Goal: Task Accomplishment & Management: Complete application form

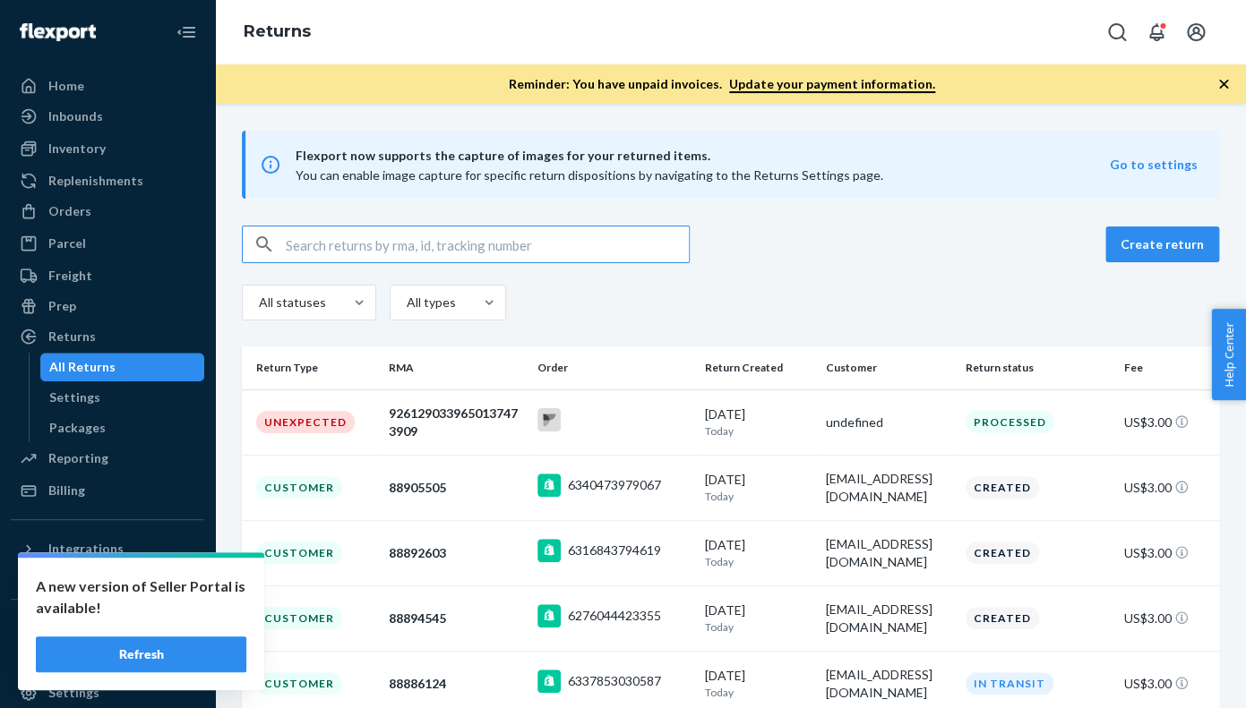
click at [150, 657] on button "Refresh" at bounding box center [141, 655] width 210 height 36
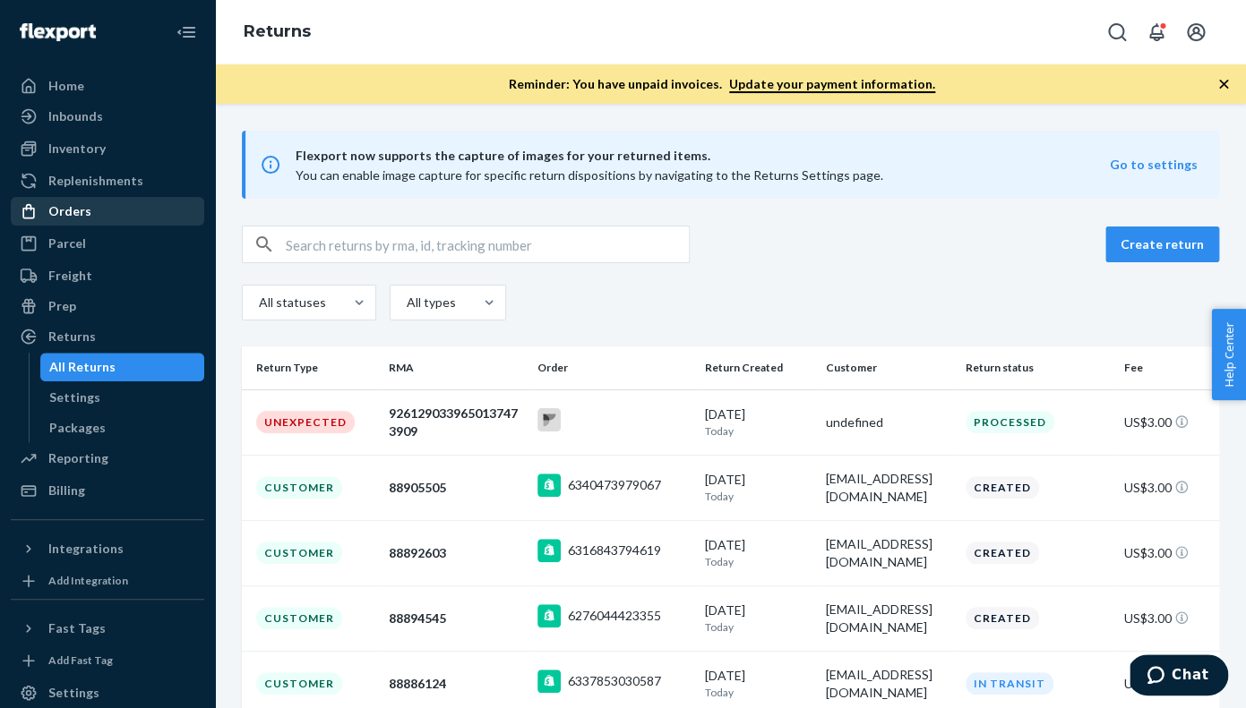
click at [73, 214] on div "Orders" at bounding box center [69, 211] width 43 height 18
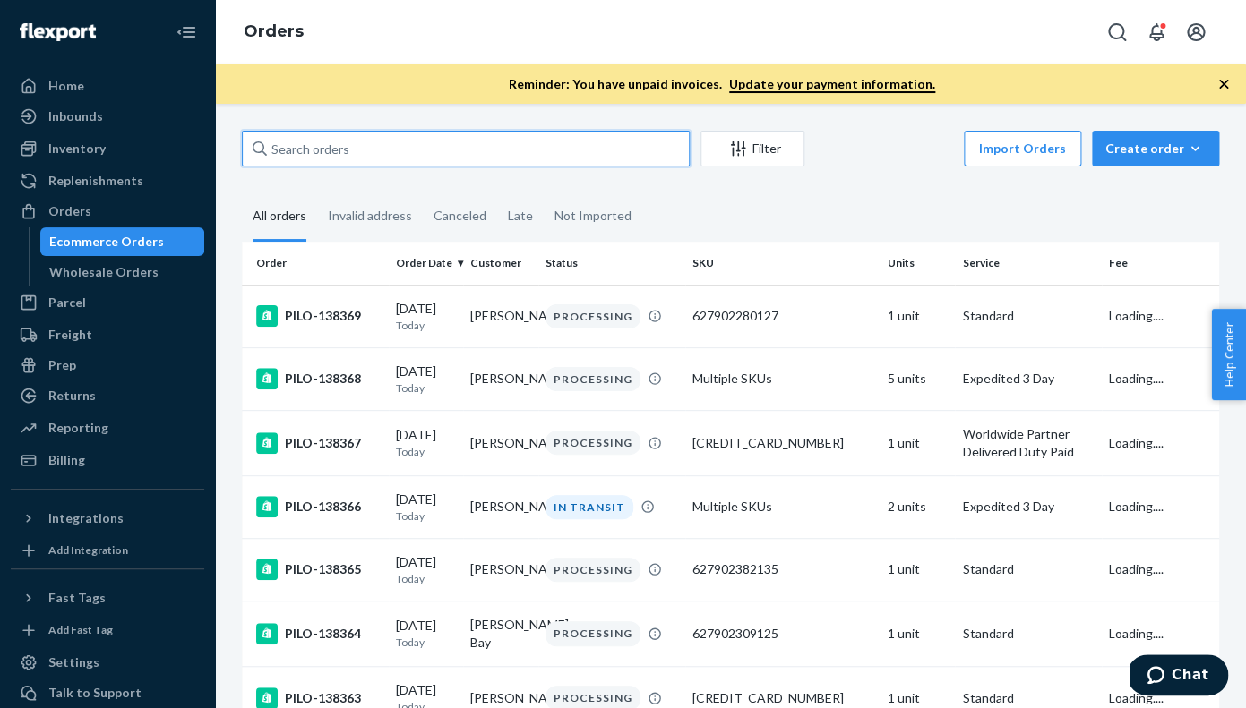
click at [291, 148] on input "text" at bounding box center [466, 149] width 448 height 36
paste input "PILO-124958"
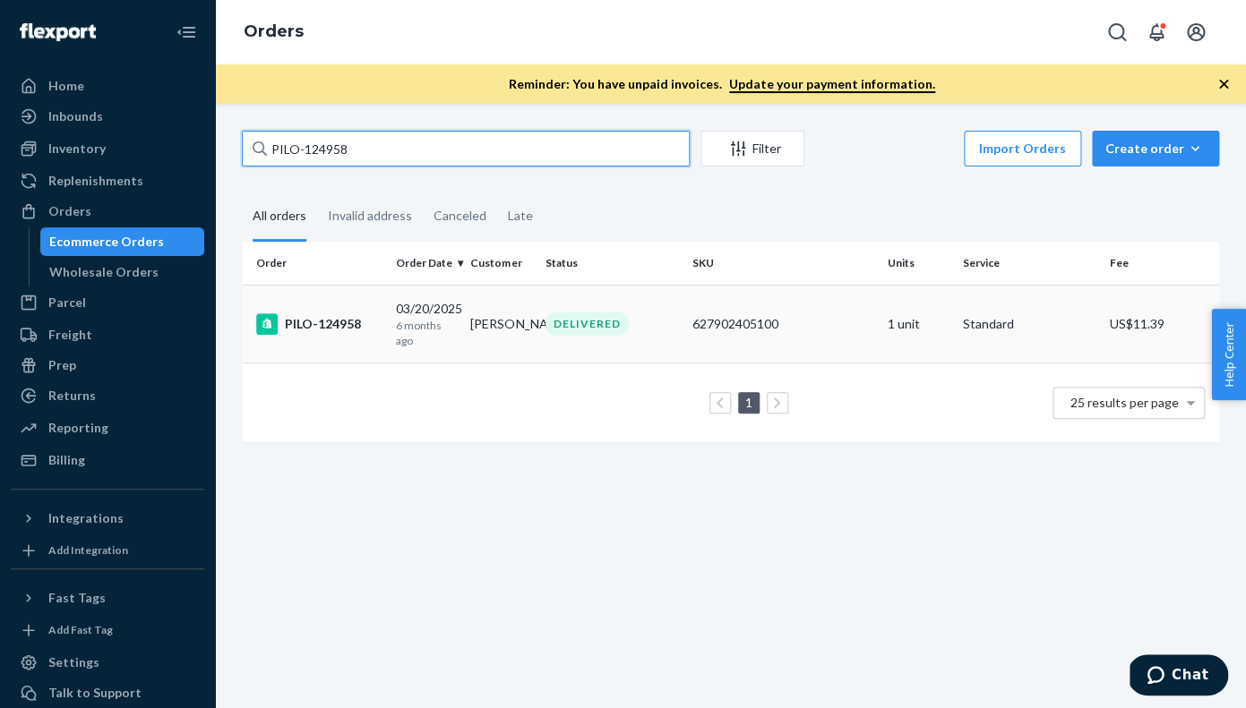
type input "PILO-124958"
click at [324, 324] on div "PILO-124958" at bounding box center [318, 323] width 125 height 21
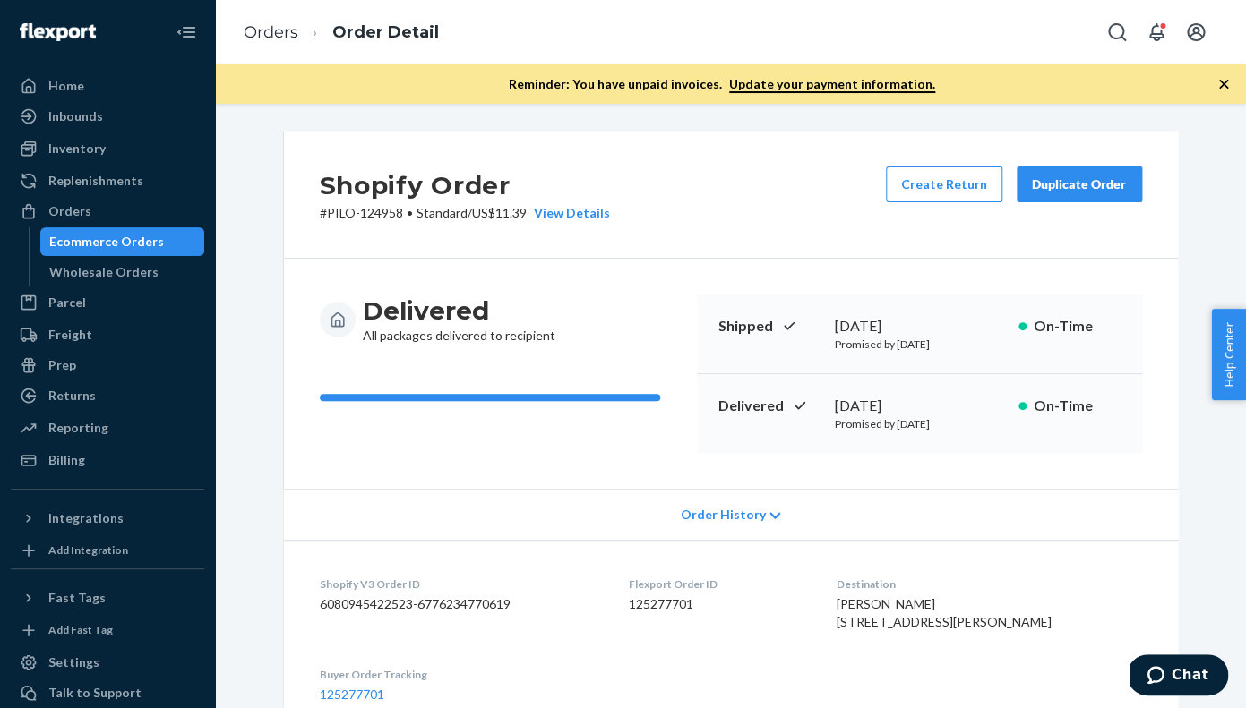
click at [1081, 196] on button "Duplicate Order" at bounding box center [1078, 185] width 125 height 36
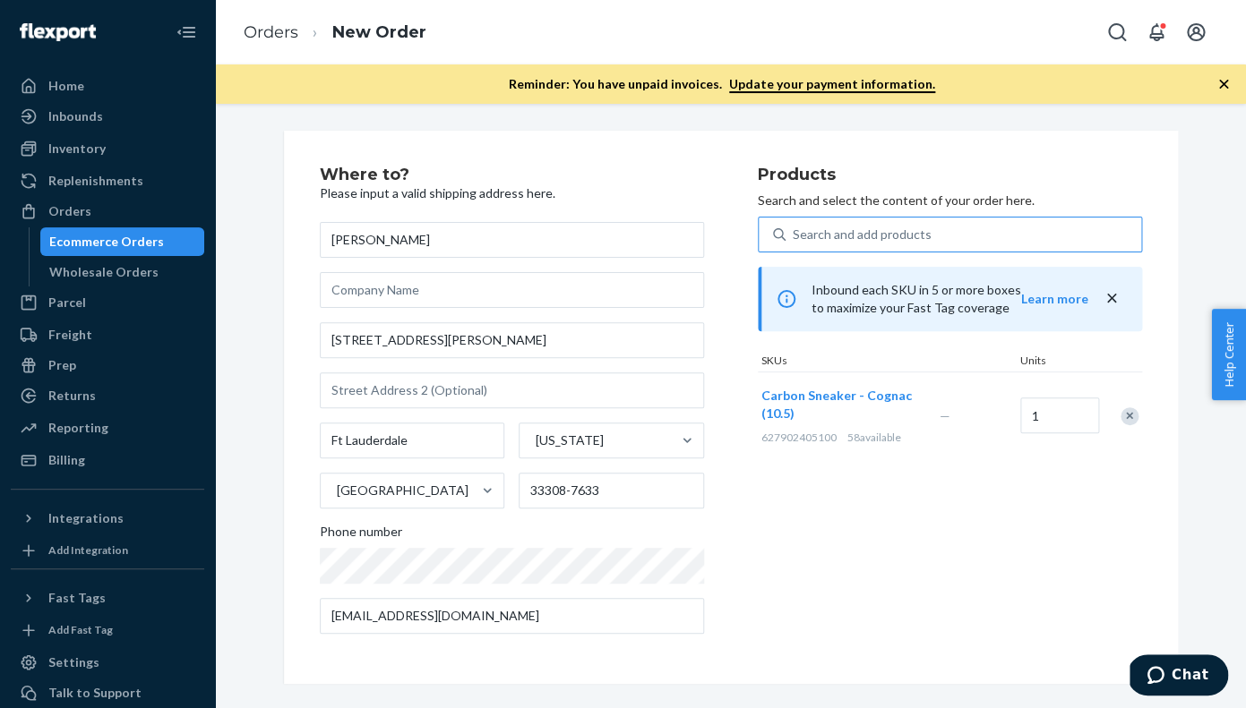
click at [843, 237] on div "Search and add products" at bounding box center [861, 235] width 139 height 18
click at [794, 237] on input "Search and add products" at bounding box center [793, 235] width 2 height 18
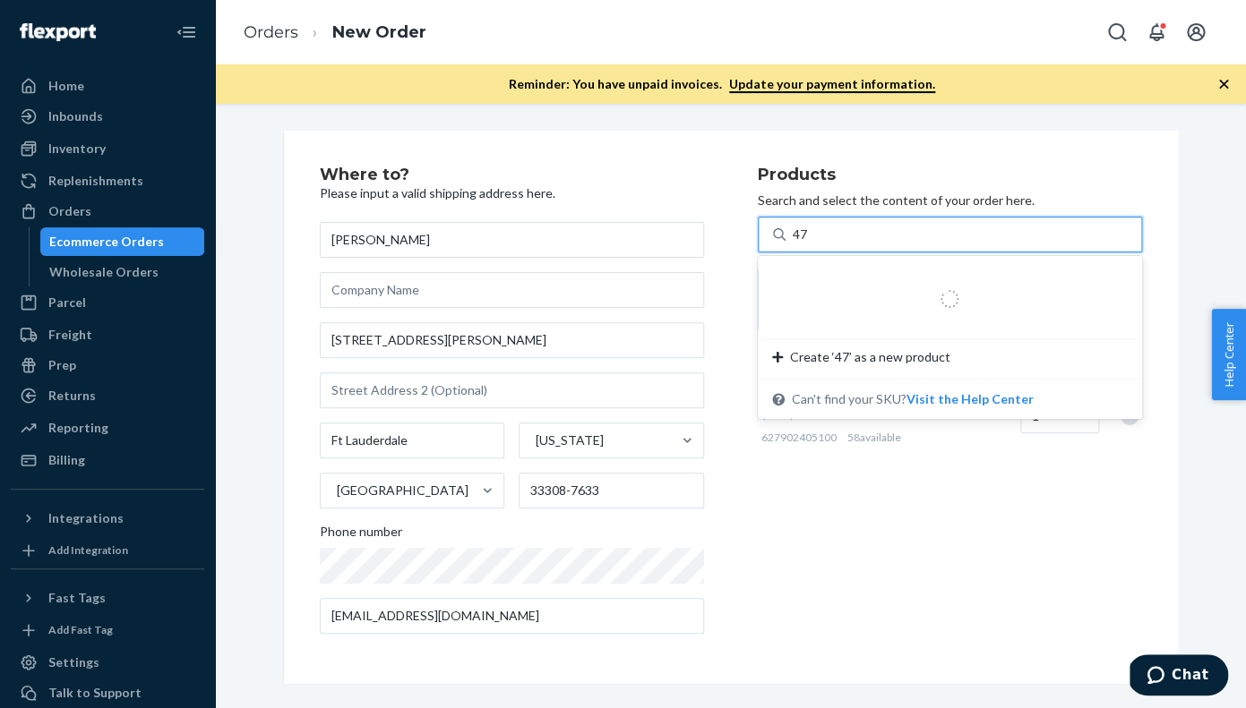
type input "47""
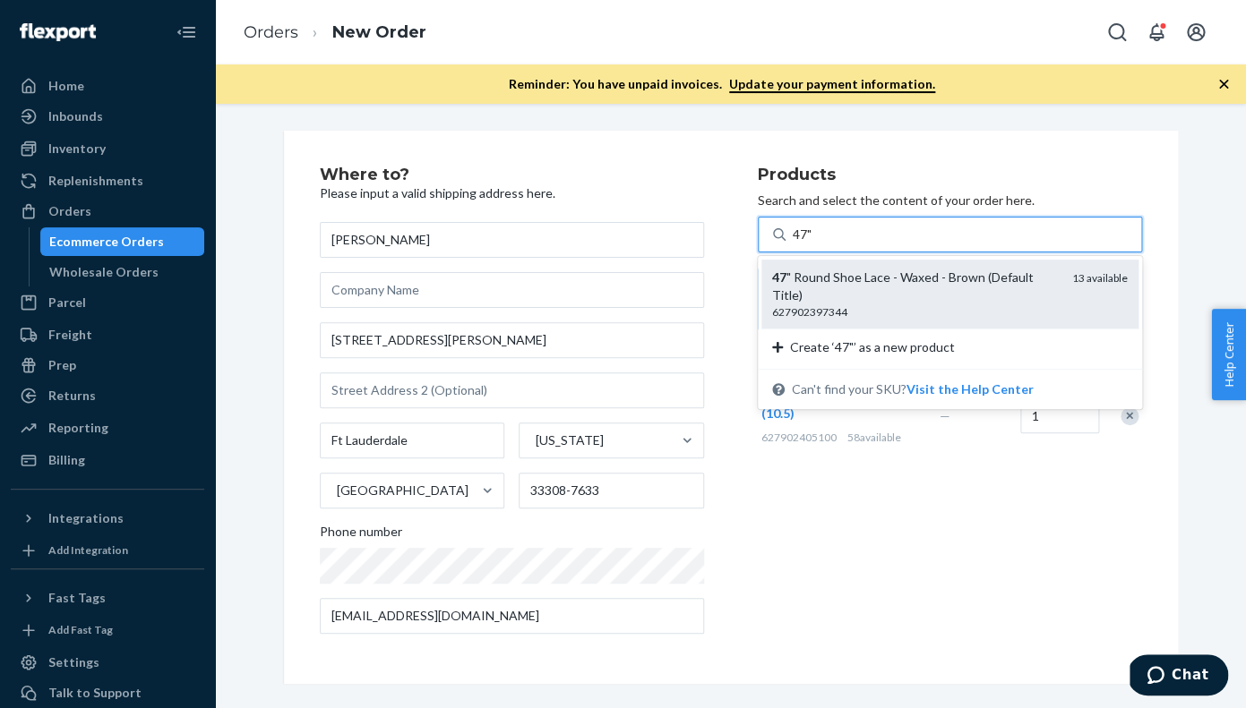
click at [851, 288] on div "47 " Round Shoe Lace - Waxed - Brown (Default Title)" at bounding box center [915, 287] width 286 height 36
click at [814, 244] on input "47"" at bounding box center [802, 235] width 21 height 18
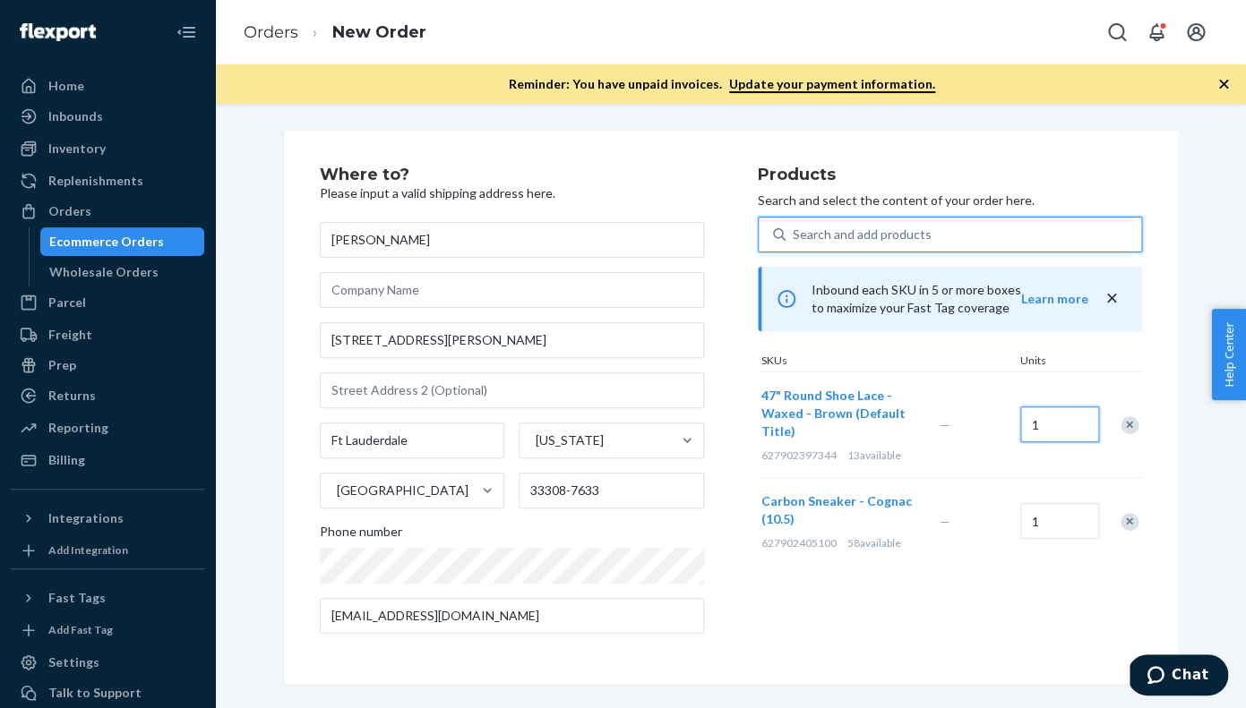
click at [1049, 424] on input "1" at bounding box center [1059, 425] width 79 height 36
type input "2"
click at [1131, 527] on div "Remove Item" at bounding box center [1129, 522] width 18 height 18
click at [1223, 82] on icon "button" at bounding box center [1223, 84] width 18 height 18
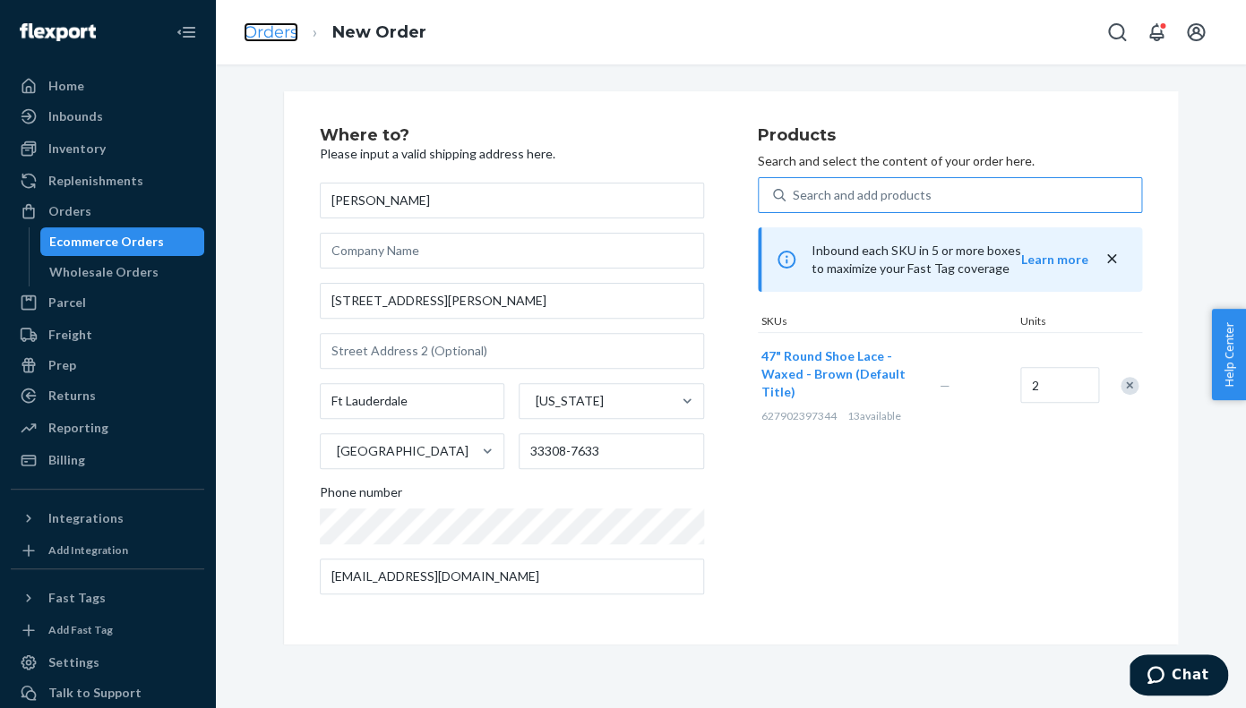
click at [267, 30] on link "Orders" at bounding box center [271, 32] width 55 height 20
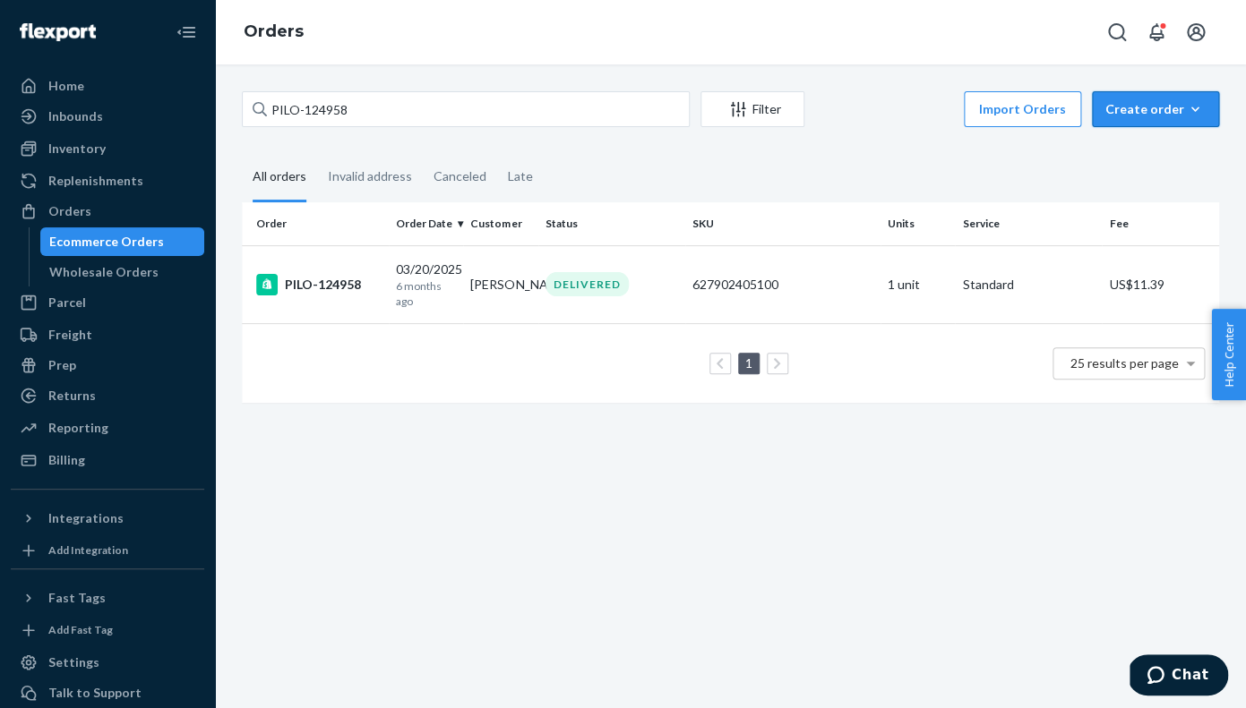
click at [1162, 111] on div "Create order" at bounding box center [1155, 109] width 100 height 18
click at [1144, 158] on span "Ecommerce order" at bounding box center [1165, 152] width 111 height 13
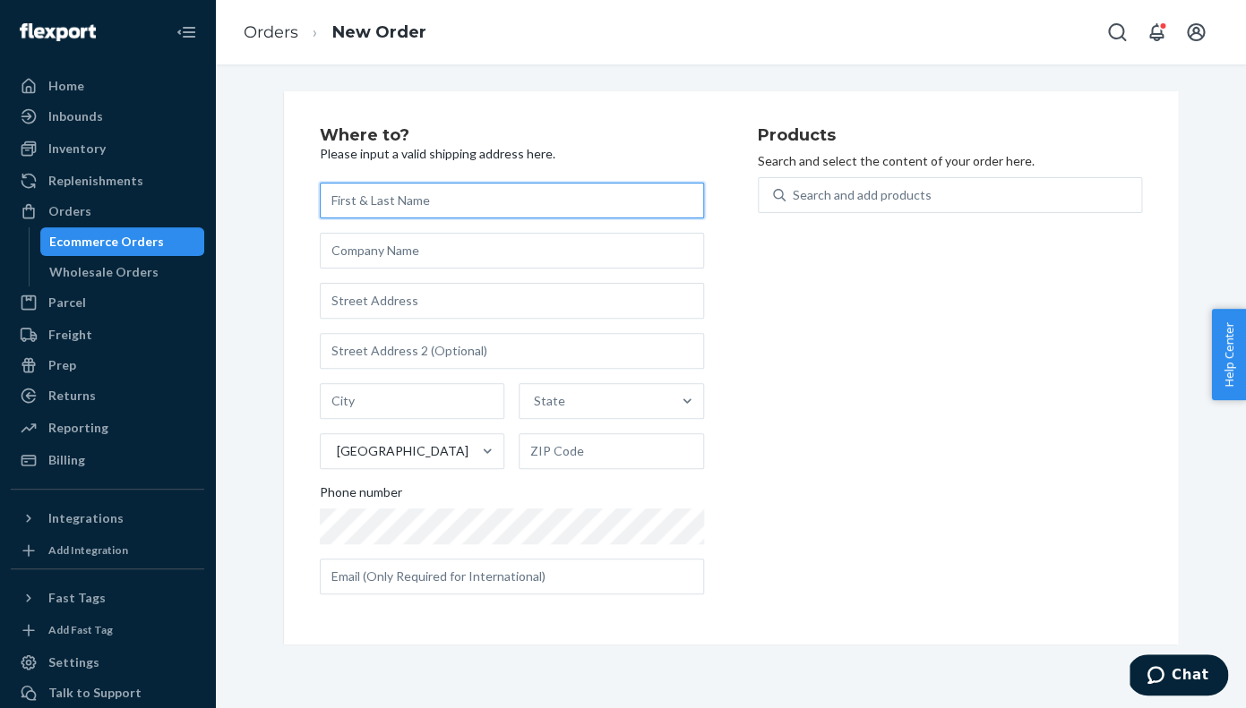
click at [335, 199] on input "text" at bounding box center [512, 201] width 384 height 36
paste input "Self Michael"
type input "Self Michael"
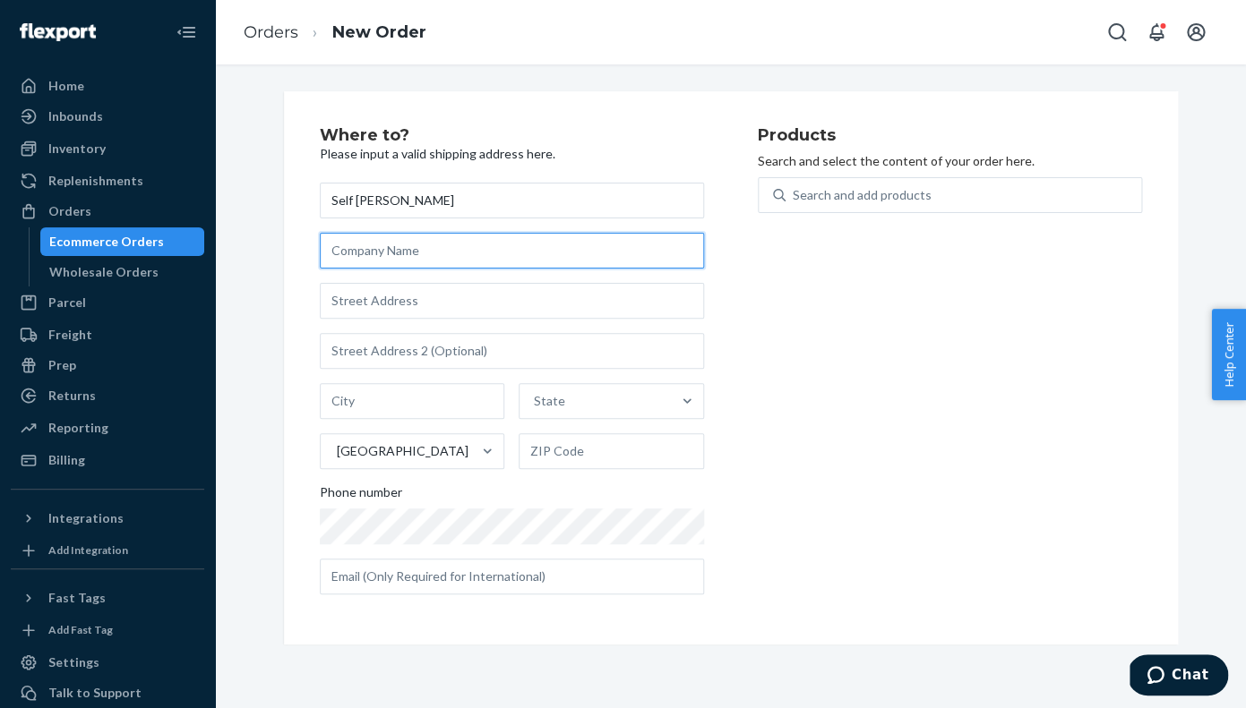
click at [393, 253] on input "text" at bounding box center [512, 251] width 384 height 36
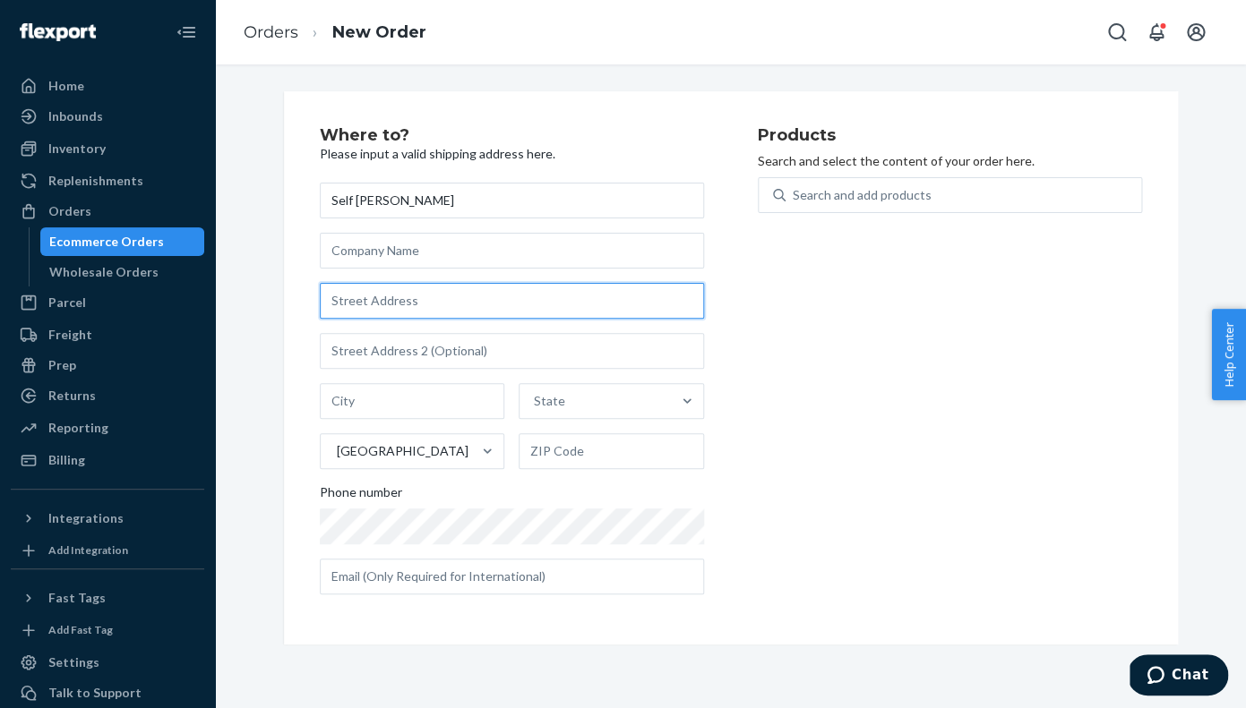
click at [384, 304] on input "text" at bounding box center [512, 301] width 384 height 36
click at [351, 301] on input "text" at bounding box center [512, 301] width 384 height 36
paste input "3850 Galt Ocean Drive #1708"
type input "3850 Galt Ocean Dr"
type input "APT 1708"
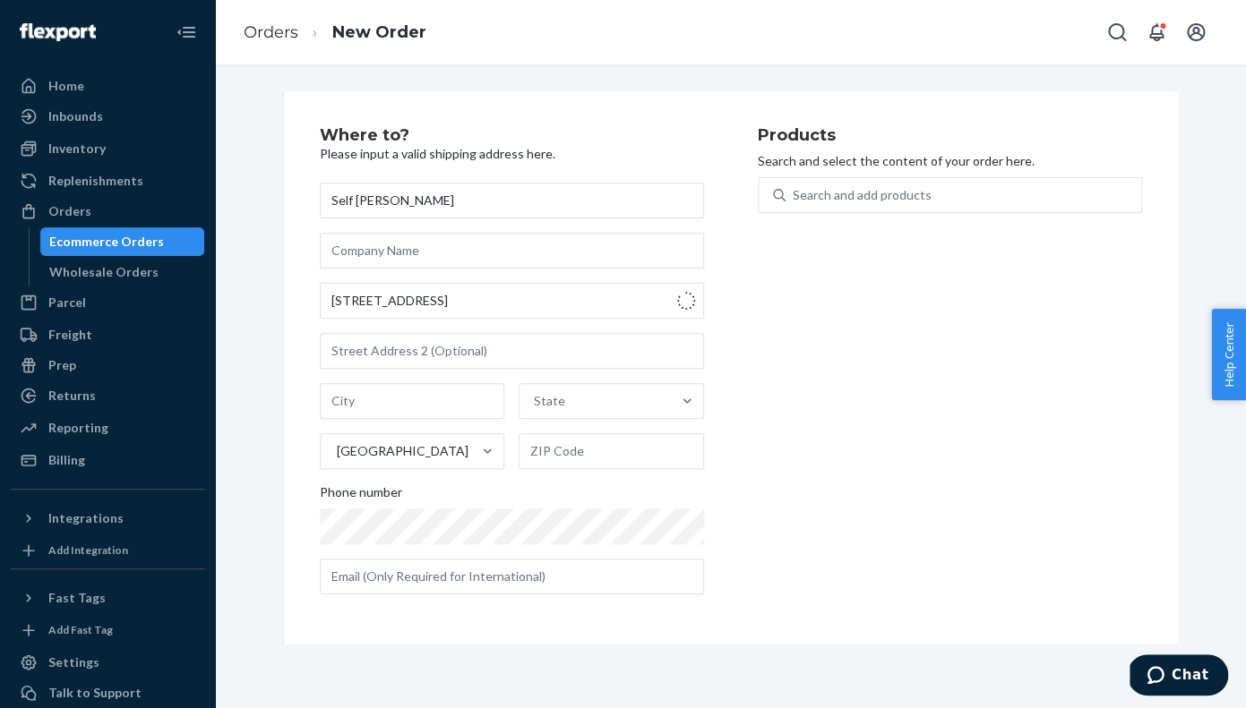
type input "Fort Lauderdale"
type input "33308"
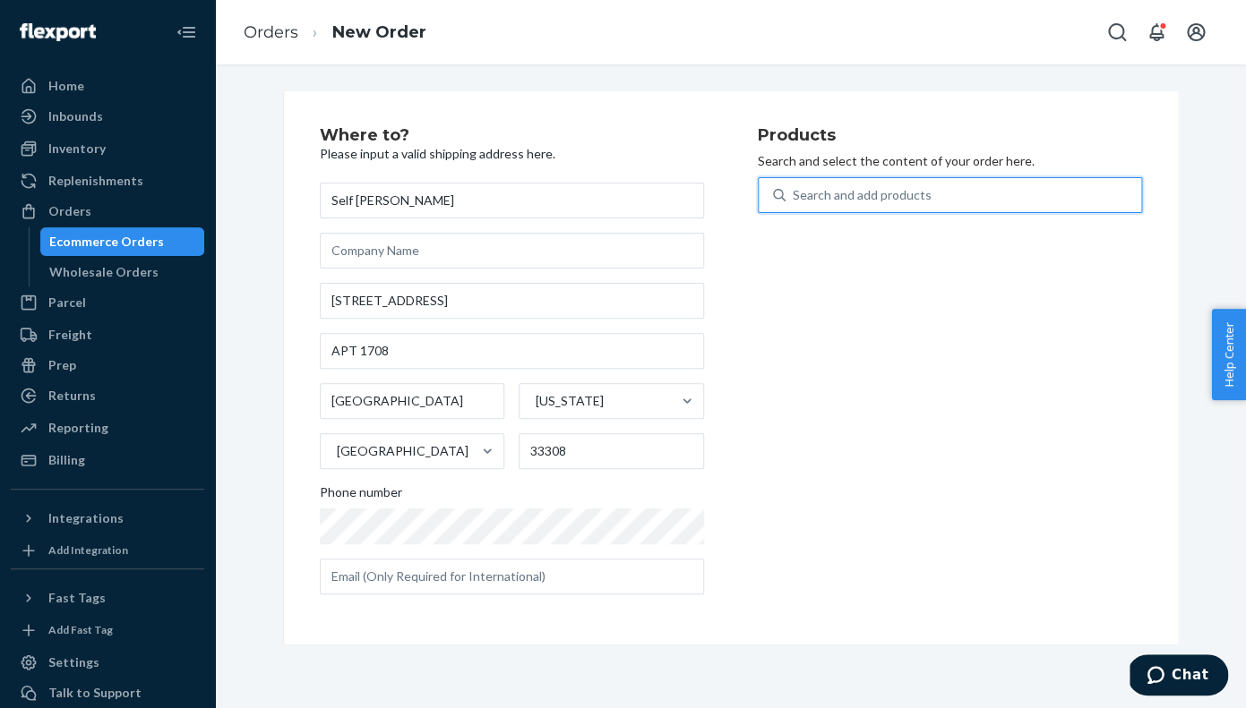
click at [840, 193] on div "Search and add products" at bounding box center [861, 195] width 139 height 18
click at [794, 193] on input "0 results available. Use Up and Down to choose options, press Enter to select t…" at bounding box center [793, 195] width 2 height 18
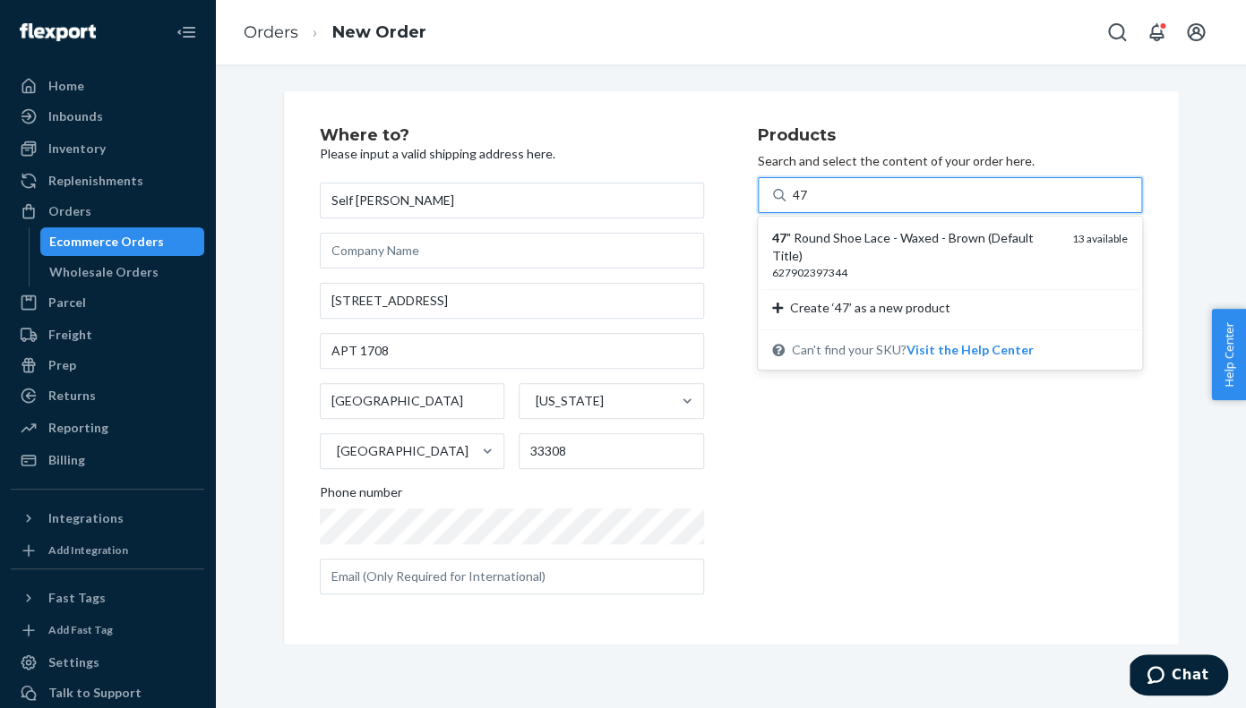
type input "47""
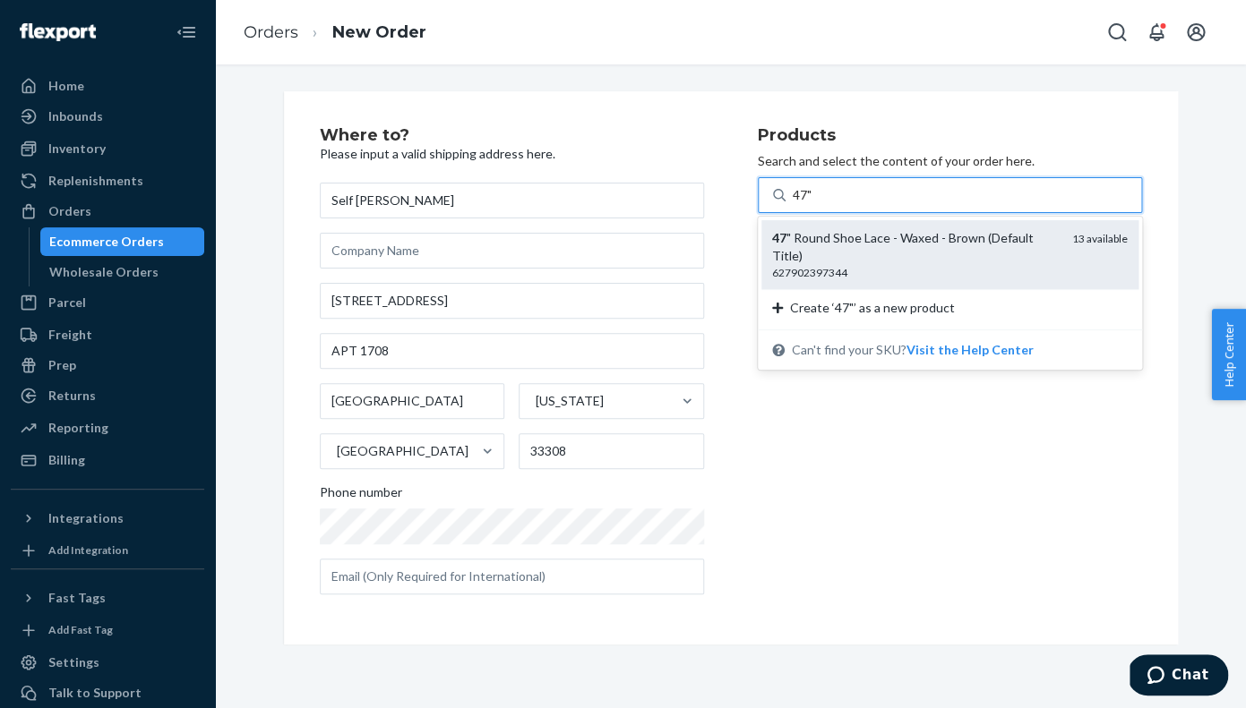
click at [895, 253] on div "47 " Round Shoe Lace - Waxed - Brown (Default Title)" at bounding box center [915, 247] width 286 height 36
click at [814, 204] on input "47"" at bounding box center [802, 195] width 21 height 18
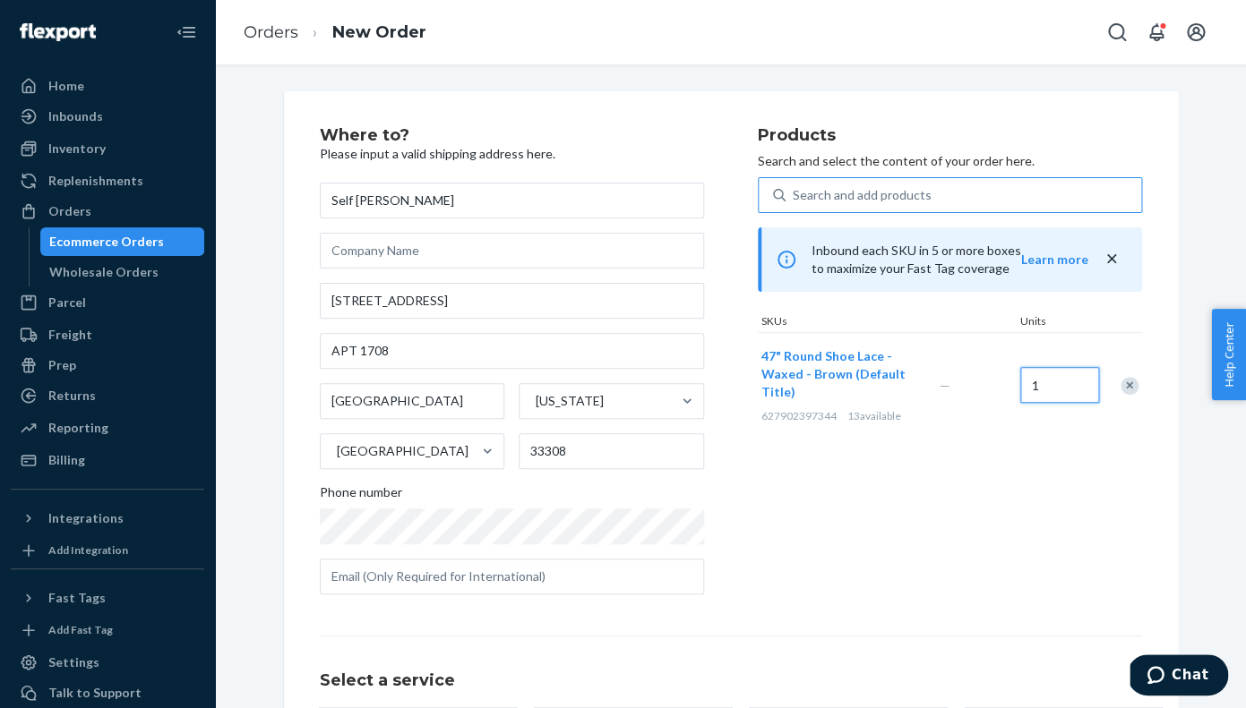
click at [1044, 388] on input "1" at bounding box center [1059, 385] width 79 height 36
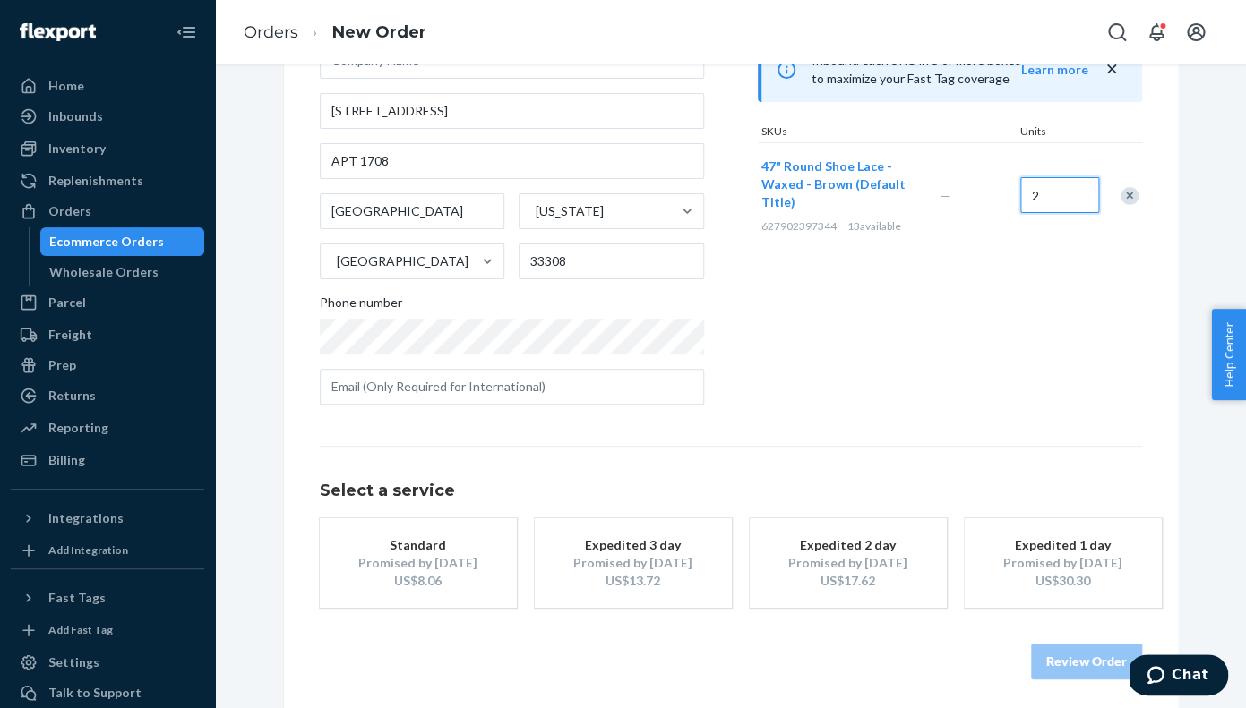
scroll to position [192, 0]
type input "2"
click at [414, 554] on div "Promised by Oct 2, 2025" at bounding box center [418, 561] width 143 height 18
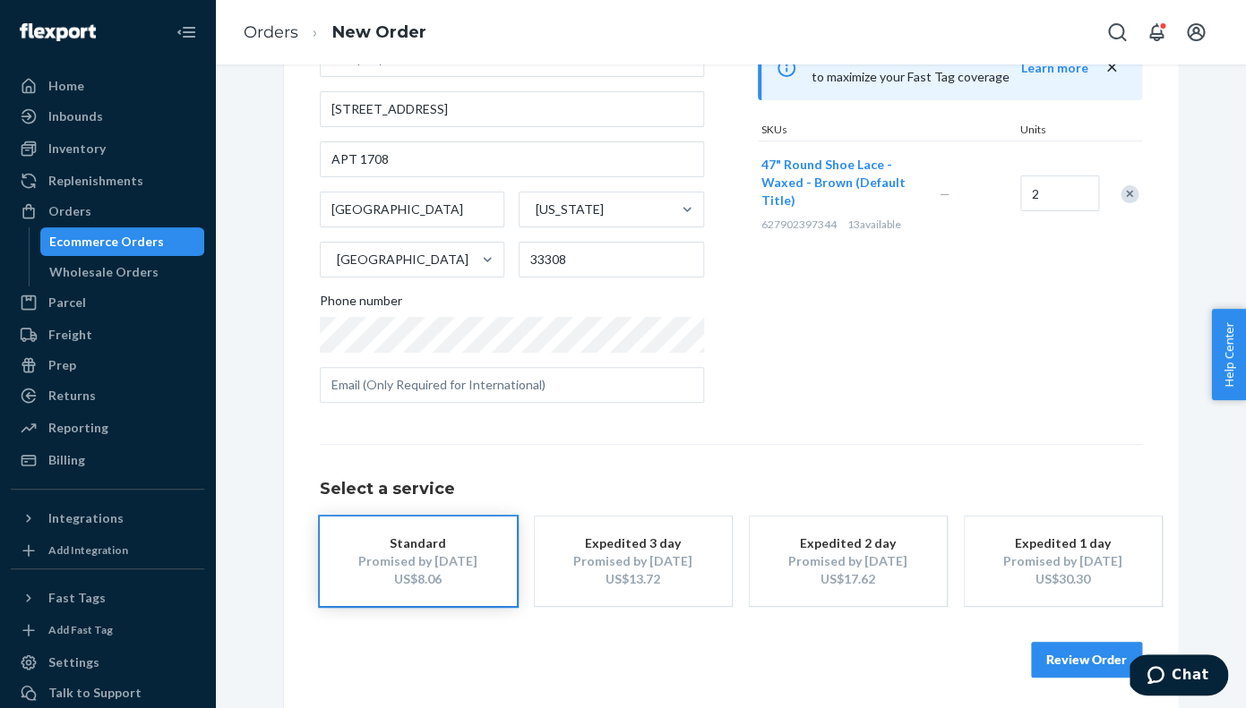
scroll to position [197, 0]
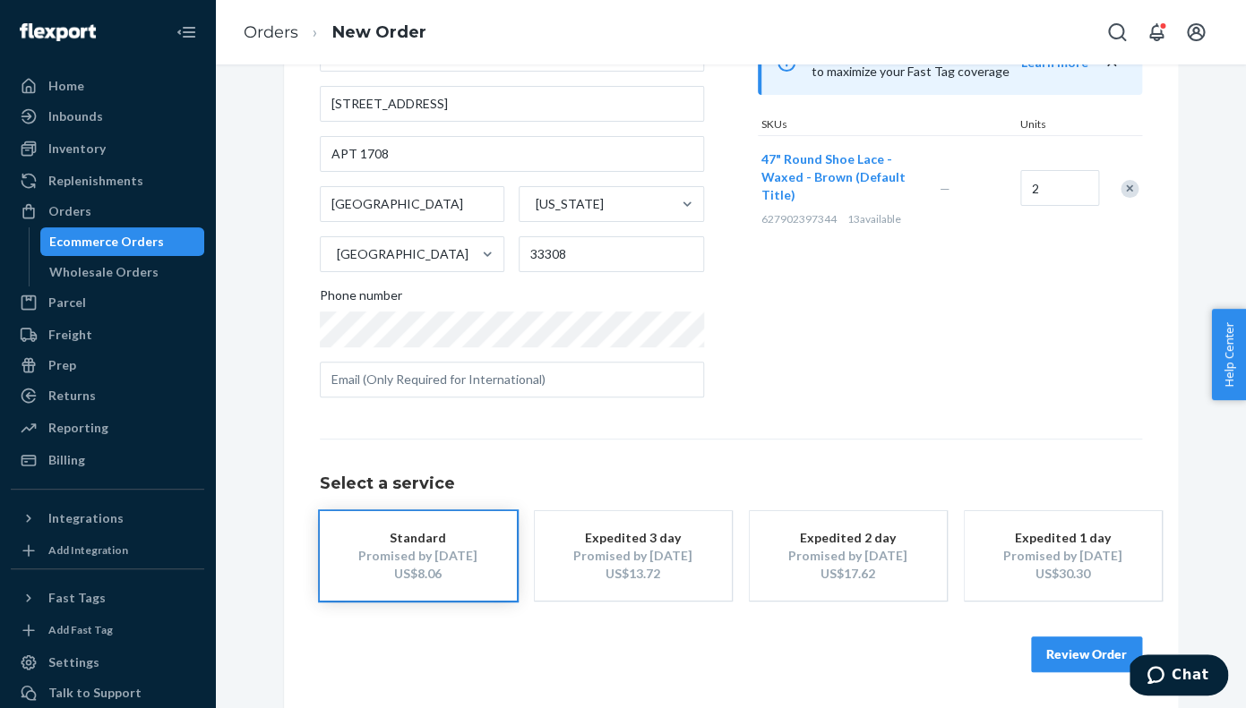
click at [1083, 656] on button "Review Order" at bounding box center [1086, 655] width 111 height 36
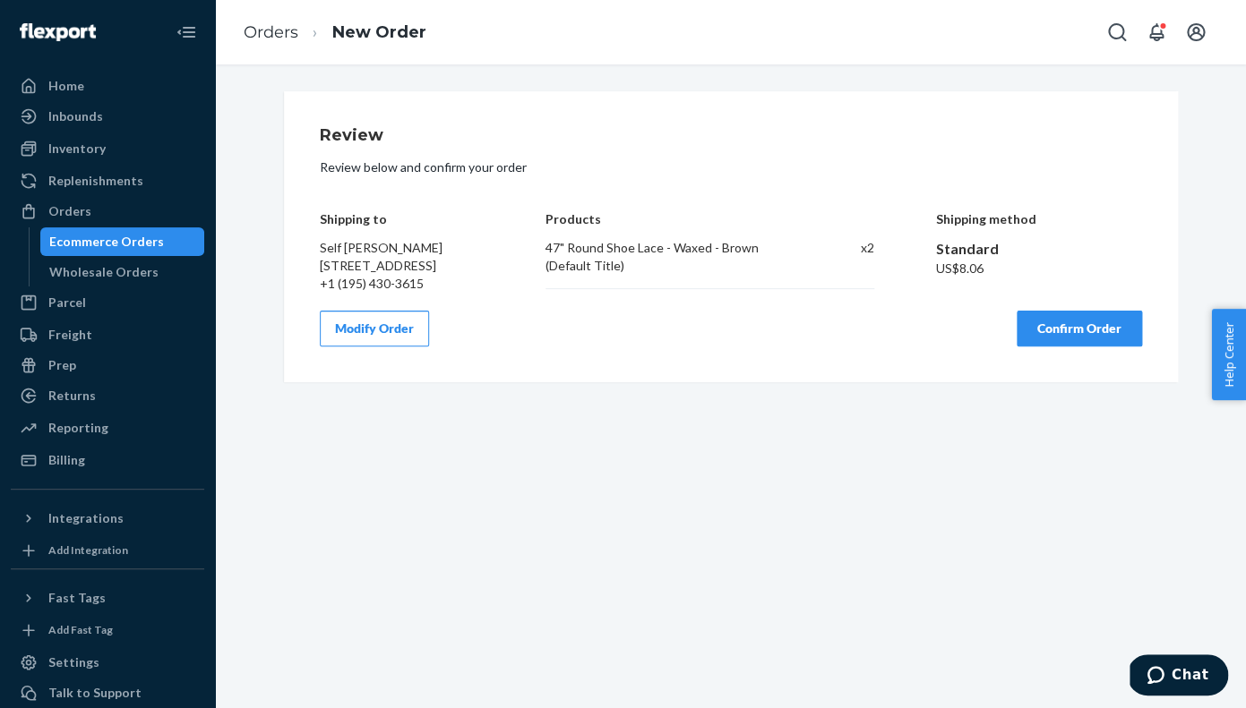
scroll to position [0, 0]
click at [1078, 347] on button "Confirm Order" at bounding box center [1078, 329] width 125 height 36
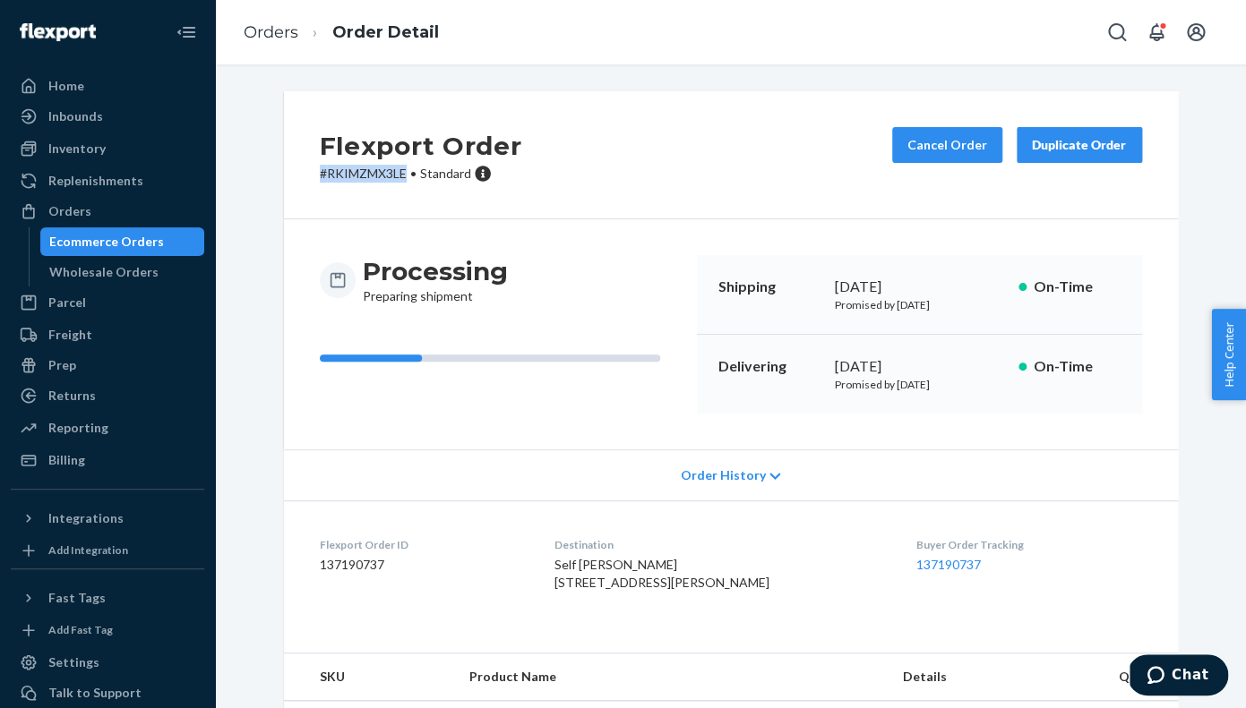
drag, startPoint x: 407, startPoint y: 176, endPoint x: 319, endPoint y: 174, distance: 88.7
click at [319, 174] on div "Flexport Order # RKIMZMX3LE • Standard Cancel Order Duplicate Order" at bounding box center [731, 155] width 894 height 128
copy p "# RKIMZMX3LE"
